Goal: Information Seeking & Learning: Learn about a topic

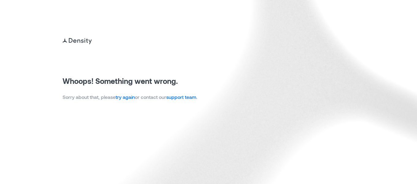
click at [131, 96] on link "try again" at bounding box center [125, 97] width 19 height 6
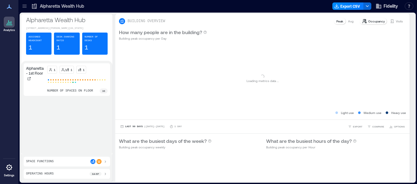
click at [24, 6] on icon at bounding box center [24, 6] width 6 height 6
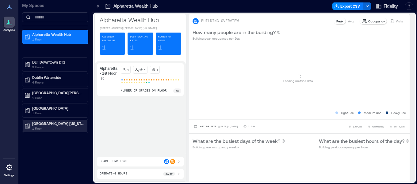
click at [43, 124] on p "[GEOGRAPHIC_DATA] [US_STATE]" at bounding box center [57, 123] width 51 height 5
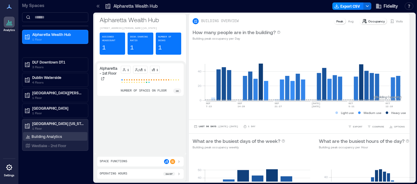
click at [42, 135] on p "Building Analytics" at bounding box center [47, 136] width 30 height 5
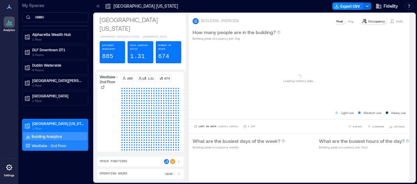
click at [44, 142] on div "Westlake - 2nd Floor" at bounding box center [55, 145] width 64 height 9
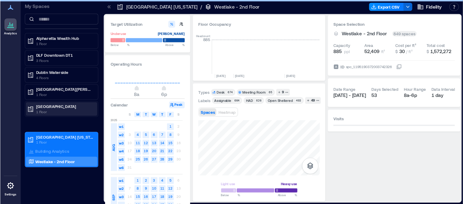
scroll to position [0, 1101]
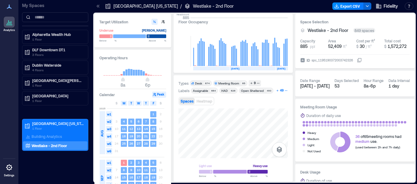
click at [281, 91] on div "49" at bounding box center [282, 91] width 6 height 6
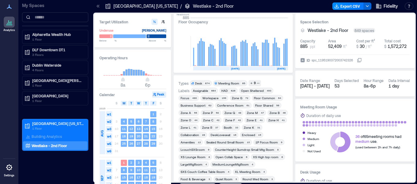
click at [255, 112] on div "Zone M" at bounding box center [252, 112] width 11 height 4
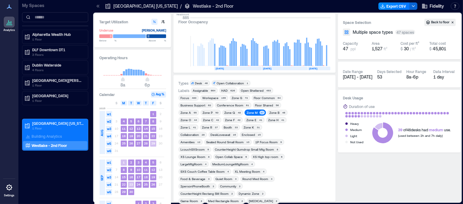
scroll to position [0, 1069]
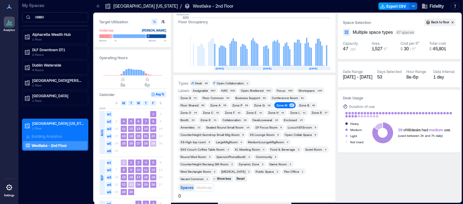
click at [393, 6] on button "Export CSV" at bounding box center [394, 5] width 31 height 7
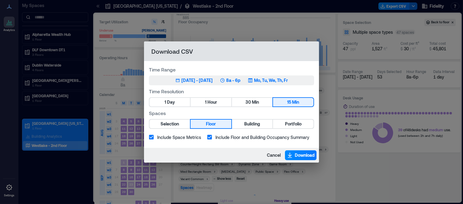
click at [185, 76] on button "Aug 1, 2025 - [DATE] 8a - 6p Mo, Tu, We, Th, Fr" at bounding box center [231, 80] width 165 height 10
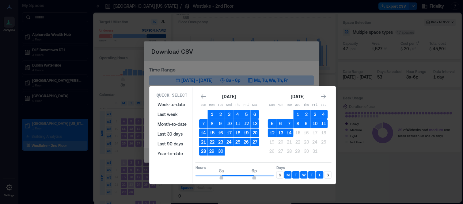
click at [212, 111] on button "1" at bounding box center [212, 114] width 9 height 9
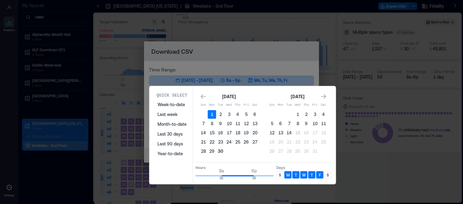
click at [221, 147] on button "30" at bounding box center [220, 151] width 9 height 9
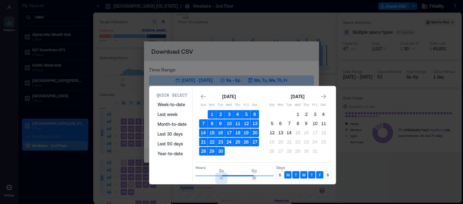
type input "*"
click at [217, 177] on span "7a" at bounding box center [218, 178] width 4 height 2
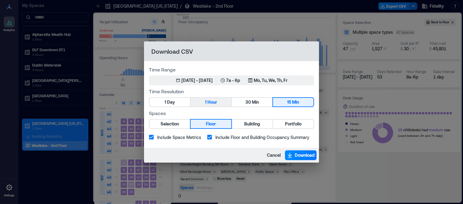
click at [212, 101] on span "Hour" at bounding box center [213, 102] width 10 height 8
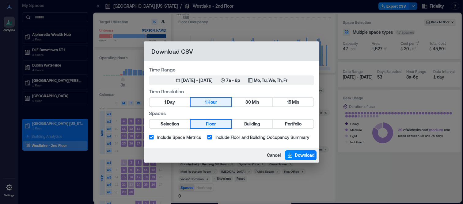
click at [181, 124] on button "Selection" at bounding box center [170, 124] width 40 height 9
click at [296, 154] on span "Download" at bounding box center [305, 155] width 20 height 6
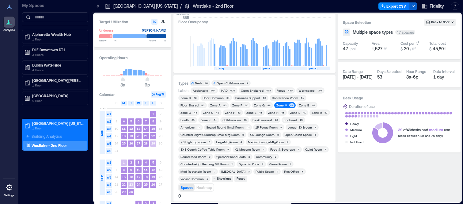
click at [413, 7] on polyline "button" at bounding box center [413, 6] width 2 height 1
click at [396, 9] on button "Export CSV" at bounding box center [394, 5] width 31 height 7
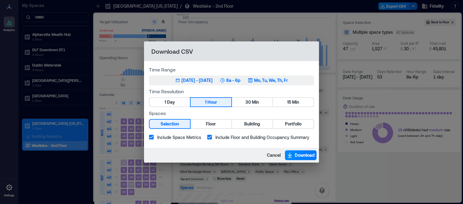
click at [196, 81] on div "[DATE] - [DATE]" at bounding box center [196, 80] width 31 height 6
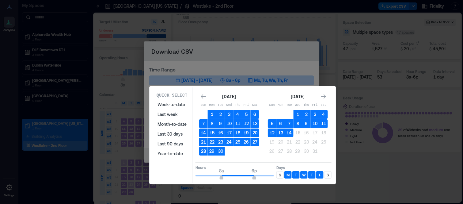
click at [212, 110] on button "1" at bounding box center [212, 114] width 9 height 9
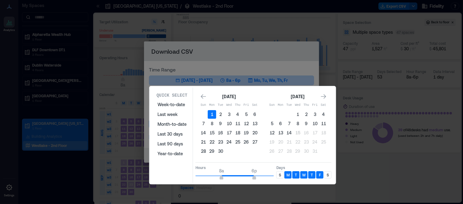
click at [220, 148] on button "30" at bounding box center [220, 151] width 9 height 9
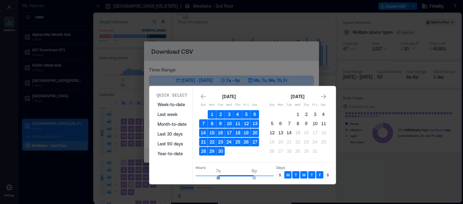
type input "*"
click at [219, 177] on span "7a" at bounding box center [218, 178] width 4 height 2
click at [328, 172] on p "S" at bounding box center [328, 174] width 2 height 5
click at [281, 172] on div "S" at bounding box center [280, 174] width 7 height 7
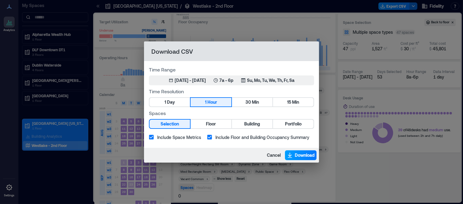
click at [290, 153] on icon "button" at bounding box center [290, 155] width 6 height 6
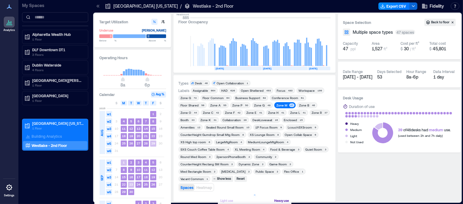
click at [284, 103] on div "Zone M" at bounding box center [282, 105] width 11 height 4
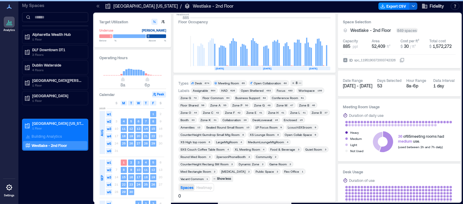
click at [284, 106] on div "Zone M" at bounding box center [282, 105] width 11 height 4
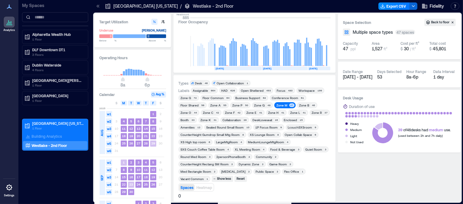
click at [189, 82] on div "Types Desk 46 Open Collaboration 1" at bounding box center [214, 83] width 72 height 6
click at [194, 82] on span "Desk 46" at bounding box center [200, 83] width 18 height 4
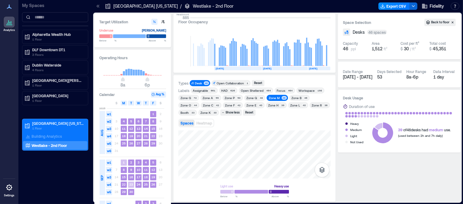
click at [300, 95] on div "Zone B 46" at bounding box center [299, 98] width 21 height 6
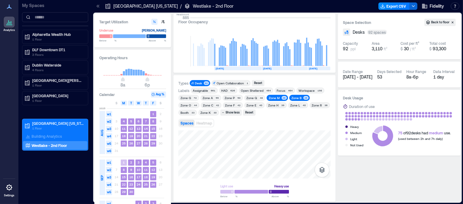
click at [274, 96] on div "Zone M" at bounding box center [274, 98] width 11 height 4
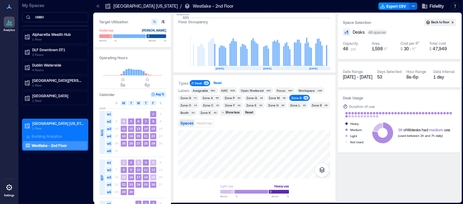
click at [219, 82] on div "Reset" at bounding box center [218, 83] width 10 height 6
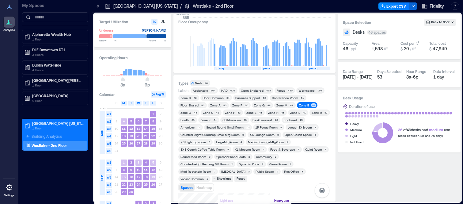
click at [259, 103] on div "Zone Q" at bounding box center [259, 105] width 11 height 4
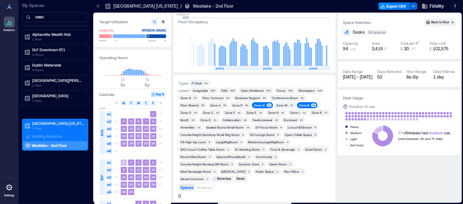
click at [235, 105] on div "Zone P" at bounding box center [237, 105] width 10 height 4
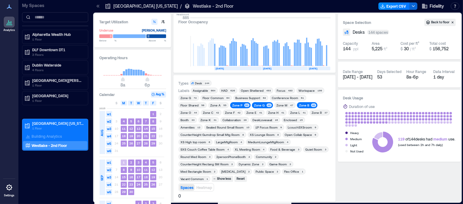
click at [255, 105] on div "Zone Q" at bounding box center [259, 105] width 11 height 4
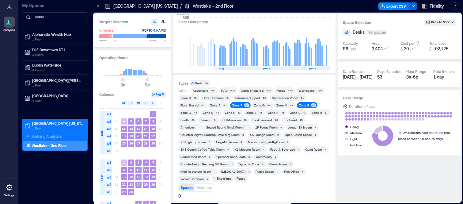
click at [303, 103] on div "Zone B" at bounding box center [304, 105] width 10 height 4
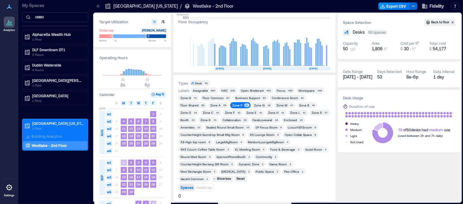
click at [243, 103] on span "Zone P 50" at bounding box center [240, 105] width 18 height 4
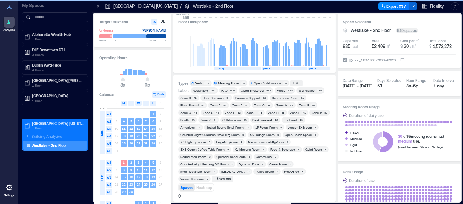
click at [201, 142] on div "XS High top room" at bounding box center [193, 142] width 25 height 4
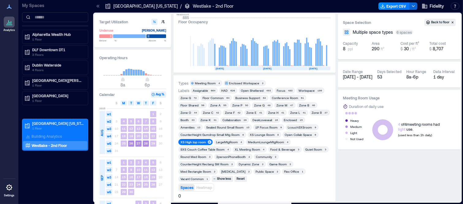
click at [281, 97] on div "Conference Room" at bounding box center [285, 98] width 26 height 4
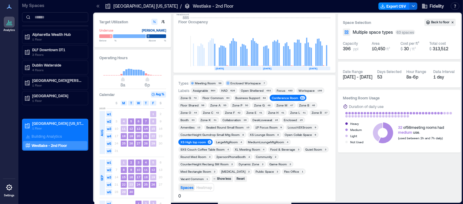
click at [281, 97] on div "Conference Room" at bounding box center [285, 98] width 26 height 4
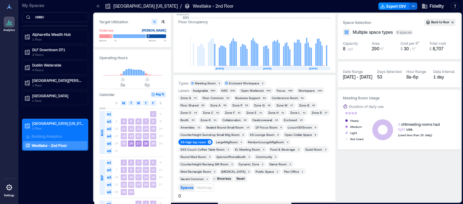
click at [185, 143] on div "XS High top room" at bounding box center [193, 142] width 25 height 4
